Goal: Task Accomplishment & Management: Manage account settings

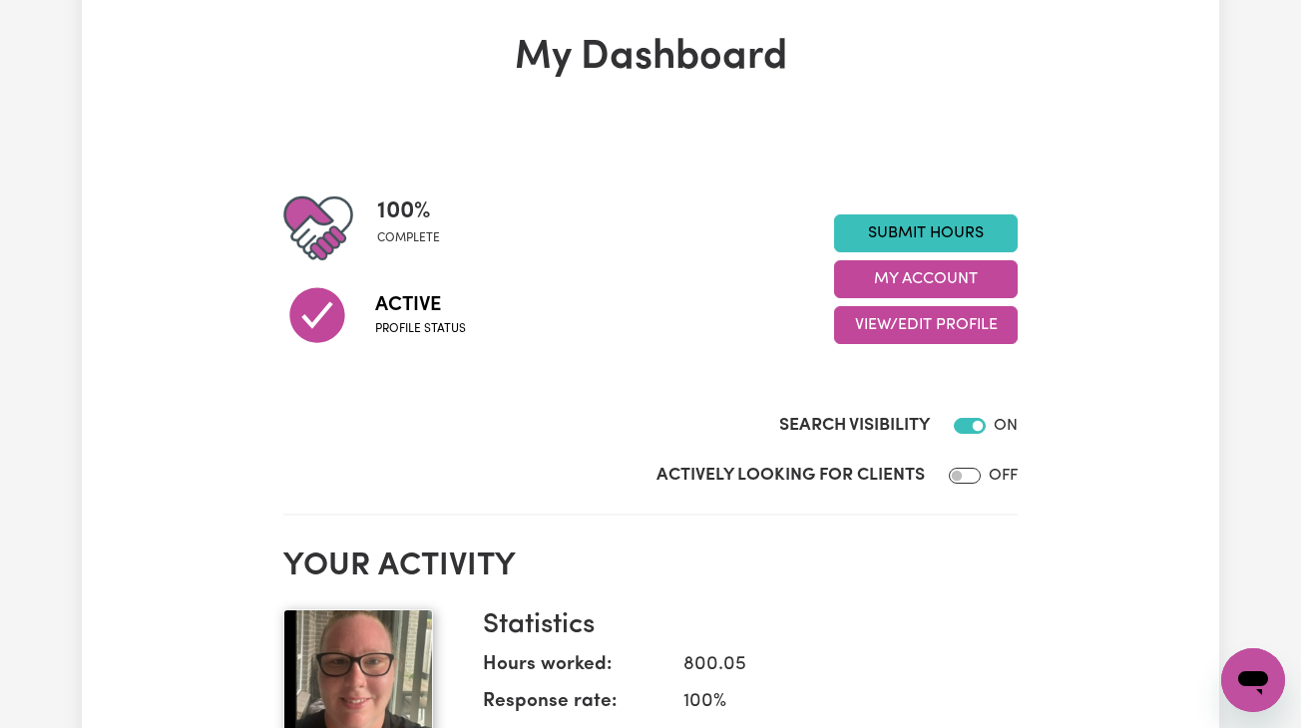
scroll to position [133, 0]
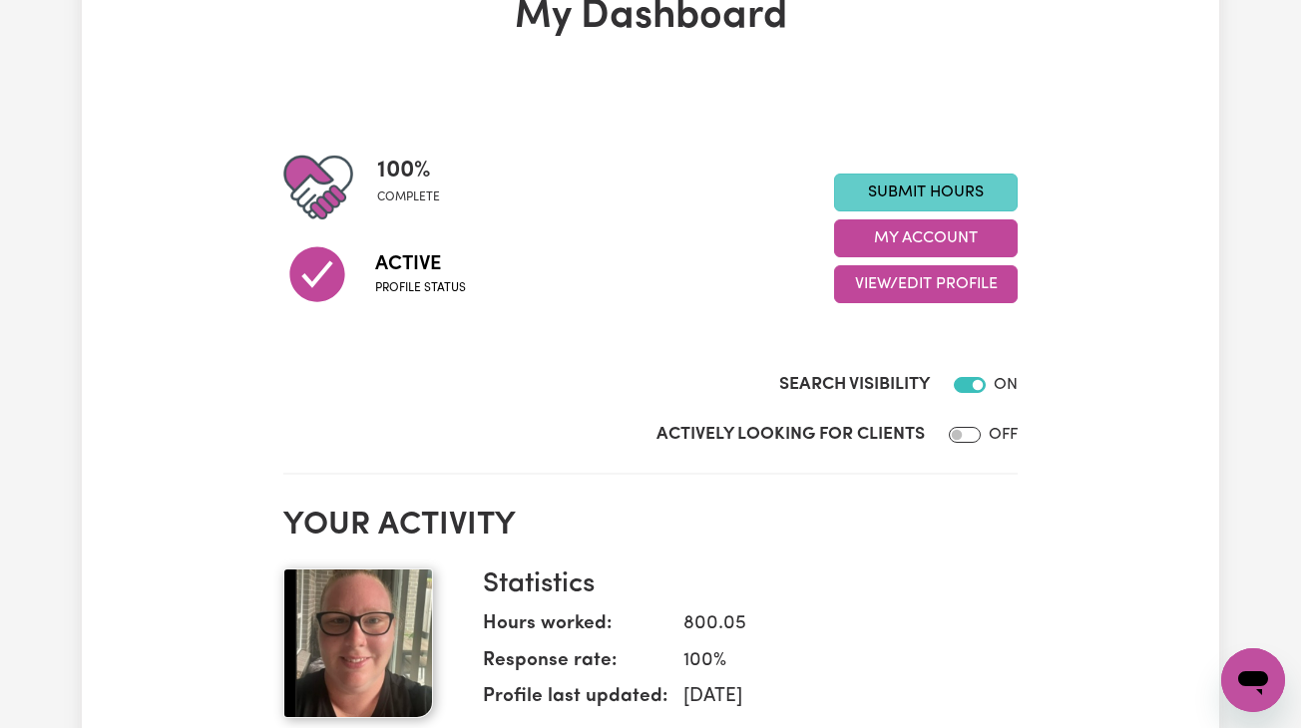
click at [949, 209] on link "Submit Hours" at bounding box center [926, 193] width 184 height 38
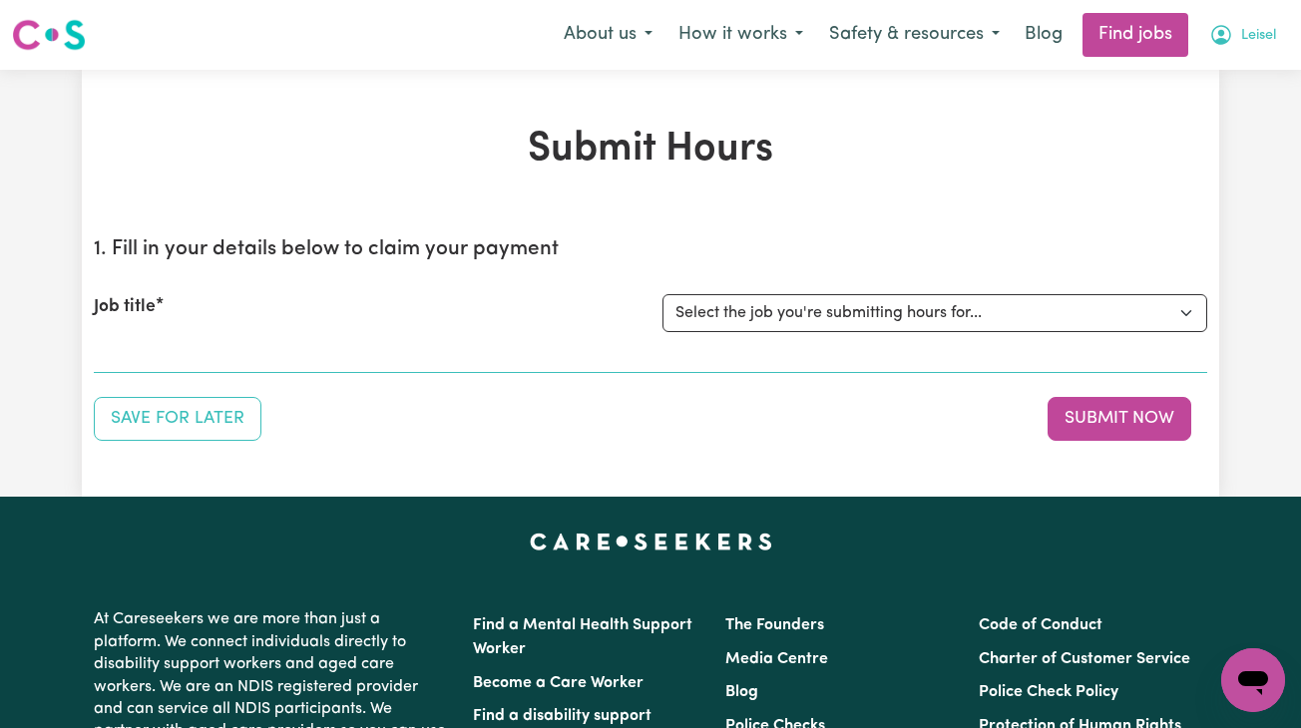
click at [1213, 47] on icon "My Account" at bounding box center [1221, 35] width 24 height 24
click at [1199, 118] on link "My Dashboard" at bounding box center [1210, 115] width 158 height 38
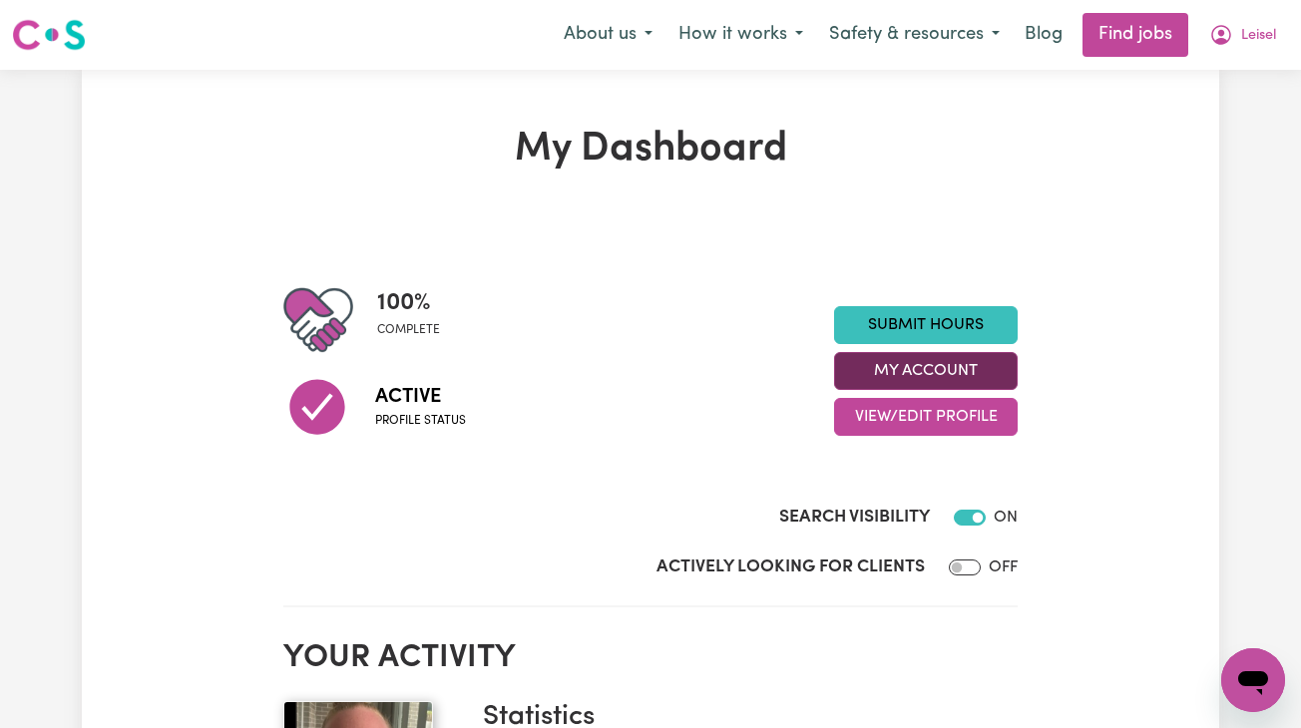
click at [998, 358] on button "My Account" at bounding box center [926, 371] width 184 height 38
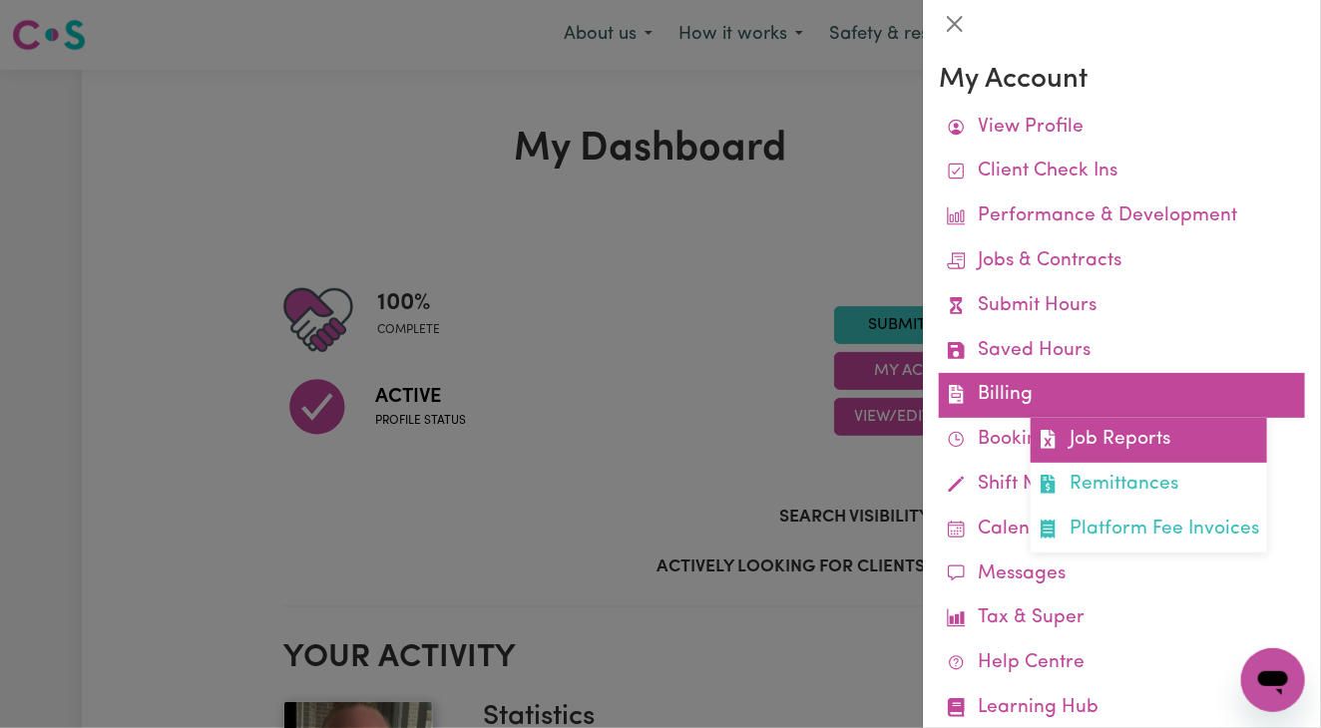
click at [1101, 447] on link "Job Reports" at bounding box center [1149, 440] width 236 height 45
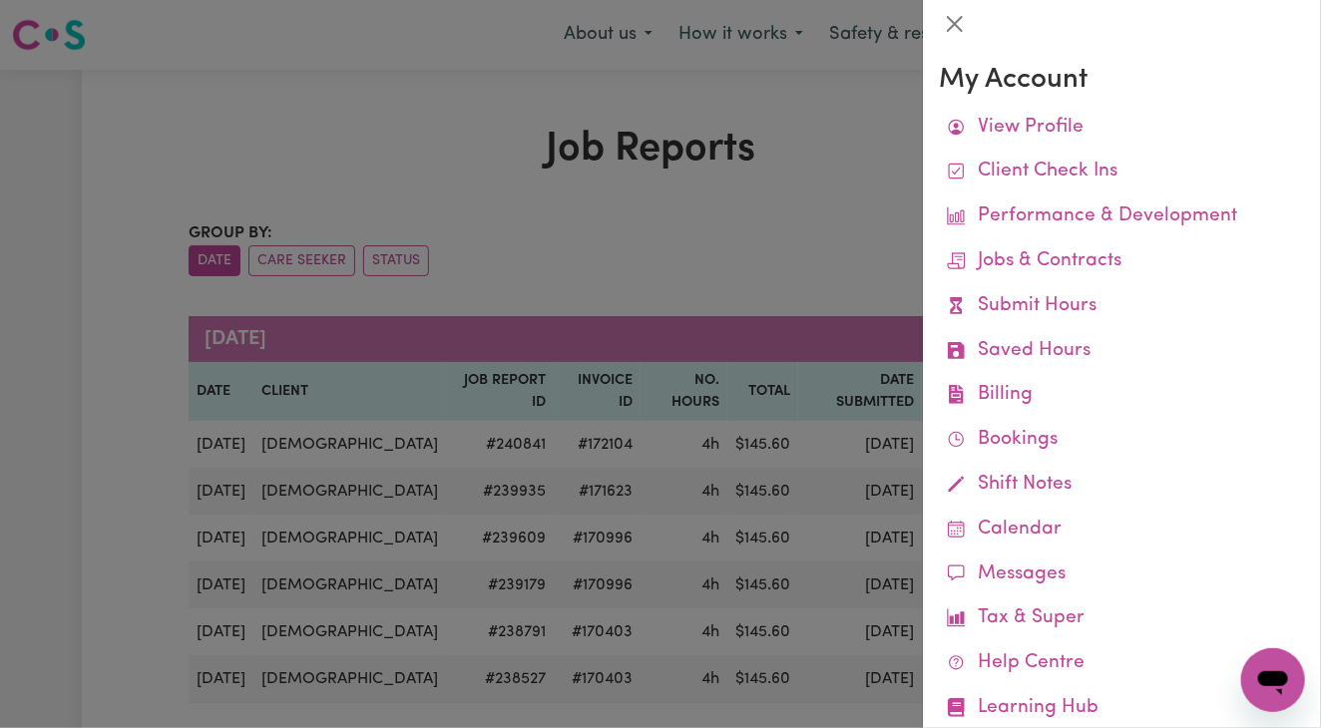
click at [732, 225] on div at bounding box center [660, 364] width 1321 height 728
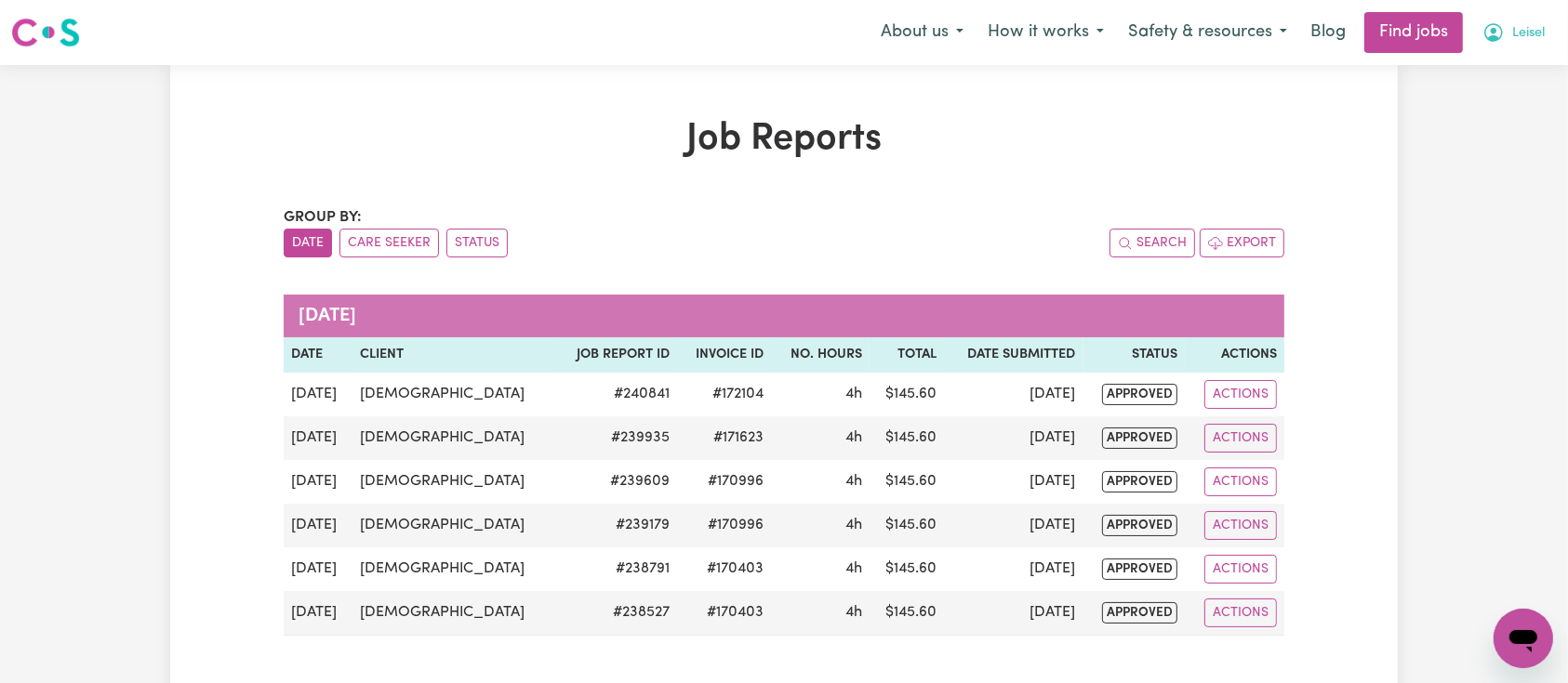
click at [1212, 34] on span "Leisel" at bounding box center [1529, 34] width 33 height 20
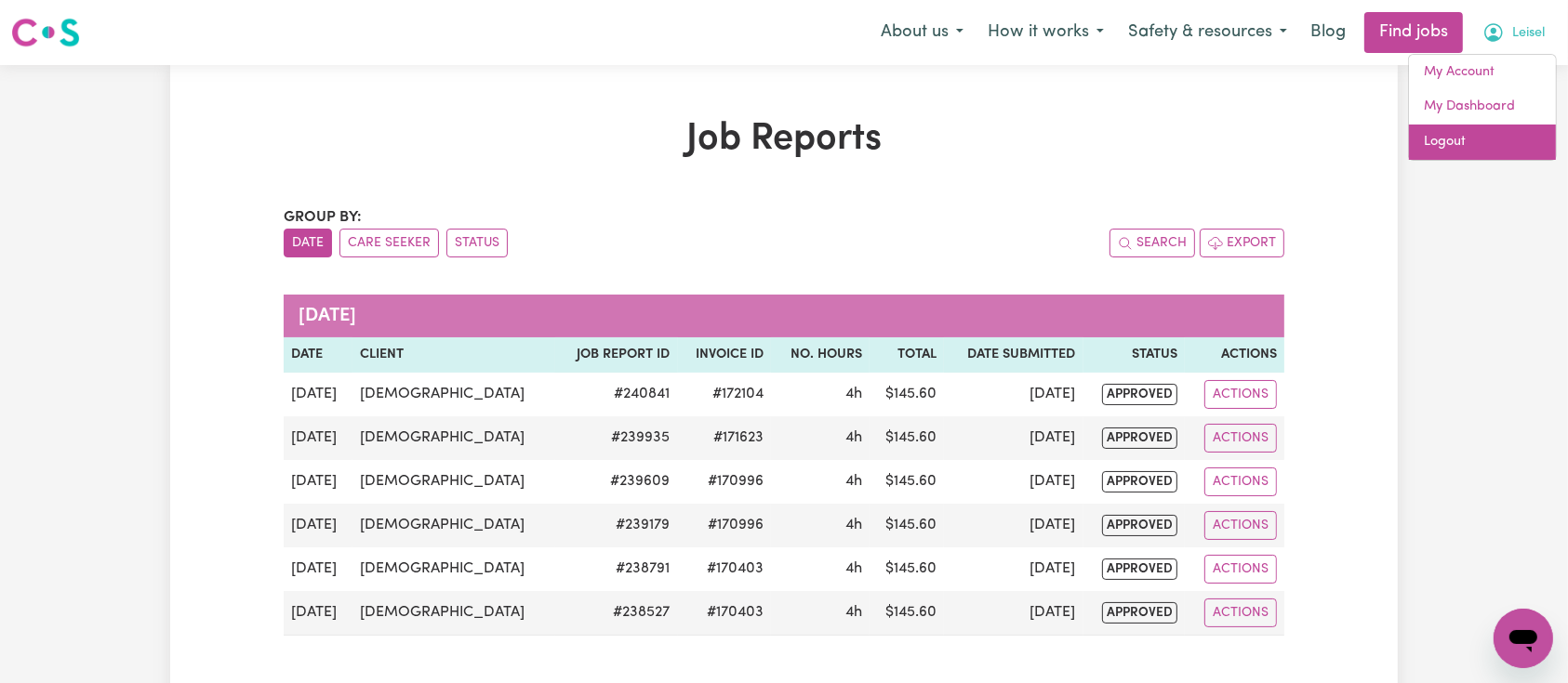
click at [1212, 136] on link "Logout" at bounding box center [1483, 143] width 147 height 35
